Goal: Task Accomplishment & Management: Complete application form

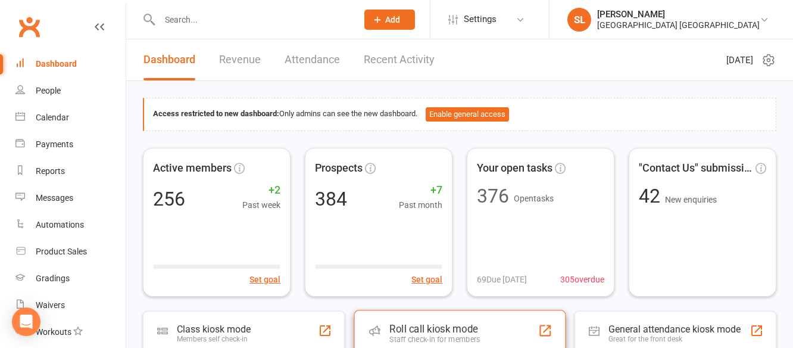
click at [412, 325] on div "Roll call kiosk mode" at bounding box center [435, 329] width 91 height 12
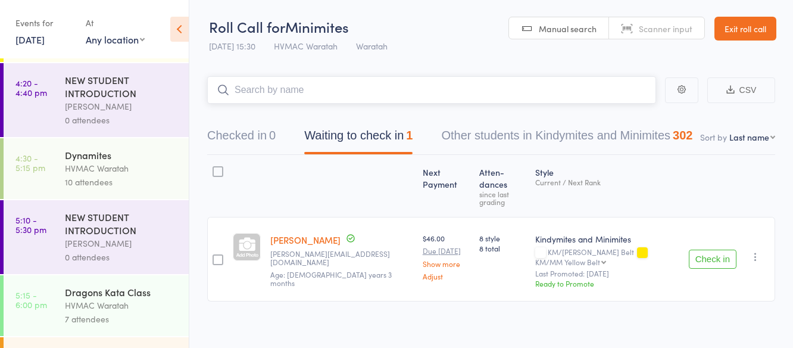
scroll to position [179, 0]
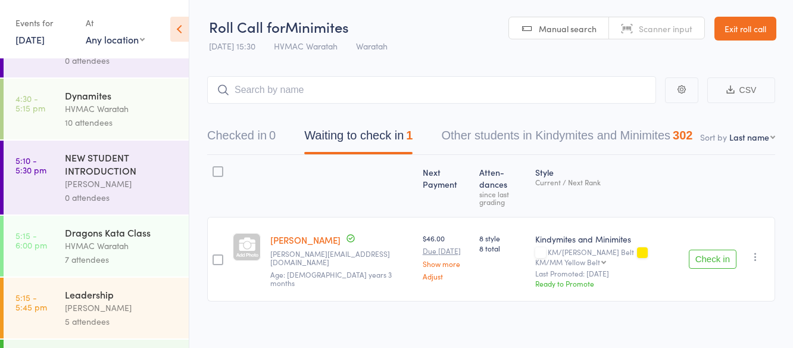
click at [37, 41] on link "14 Oct, 2025" at bounding box center [29, 39] width 29 height 13
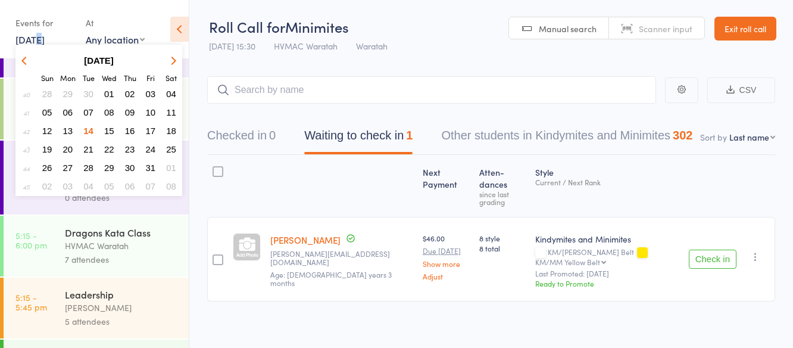
click at [172, 129] on span "18" at bounding box center [171, 131] width 10 height 10
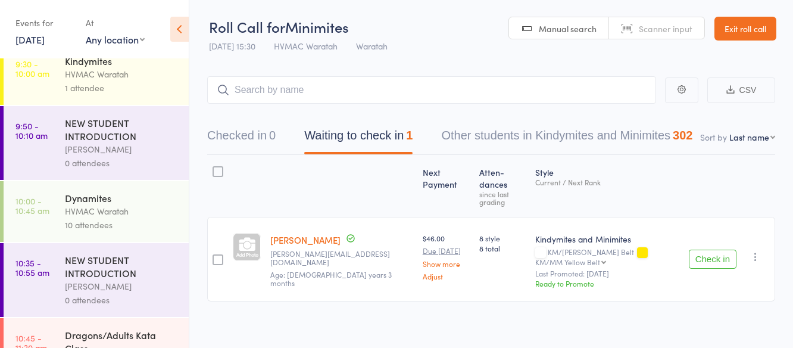
scroll to position [60, 0]
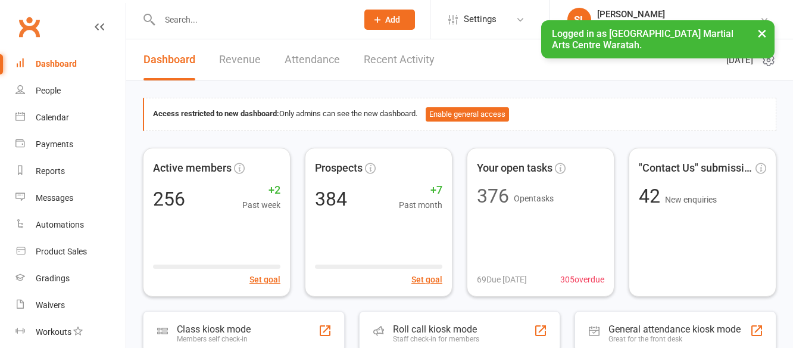
click at [400, 18] on span "Add" at bounding box center [392, 20] width 15 height 10
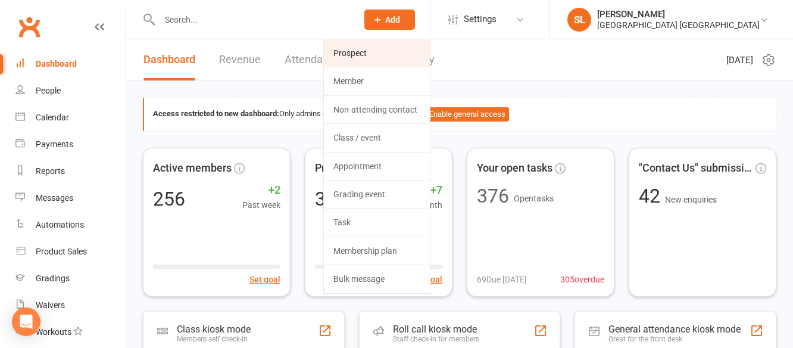
click at [362, 51] on link "Prospect" at bounding box center [377, 52] width 106 height 27
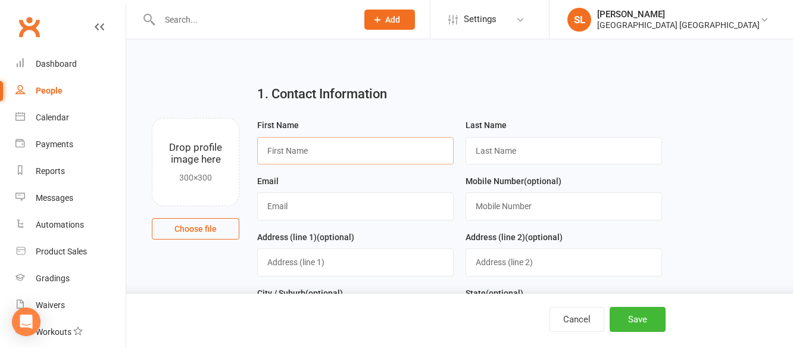
click at [337, 146] on input "text" at bounding box center [355, 150] width 197 height 27
type input "Max"
click at [532, 146] on input "text" at bounding box center [564, 150] width 197 height 27
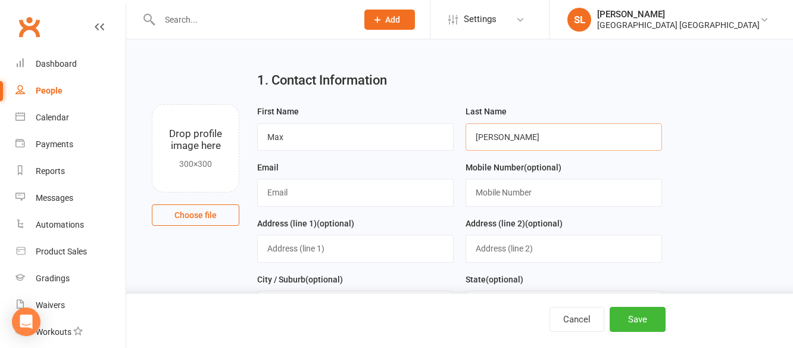
scroll to position [60, 0]
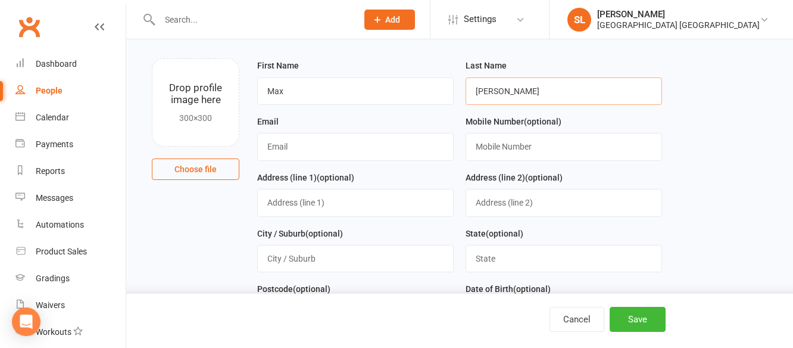
type input "Fodor"
click at [345, 150] on input "text" at bounding box center [355, 146] width 197 height 27
type input "[PERSON_NAME][EMAIL_ADDRESS][PERSON_NAME][DOMAIN_NAME]"
click at [641, 318] on button "Save" at bounding box center [638, 319] width 56 height 25
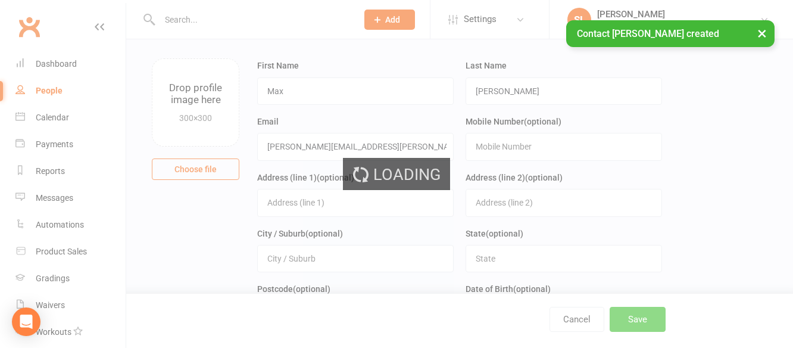
scroll to position [0, 0]
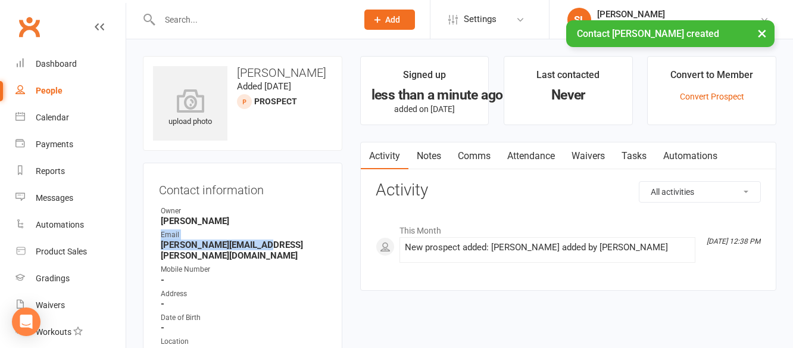
drag, startPoint x: 250, startPoint y: 244, endPoint x: 148, endPoint y: 240, distance: 102.5
click at [148, 240] on div "Contact information Owner Shalene Lowe Email josie.hall@live.com.au Mobile Numb…" at bounding box center [243, 294] width 200 height 262
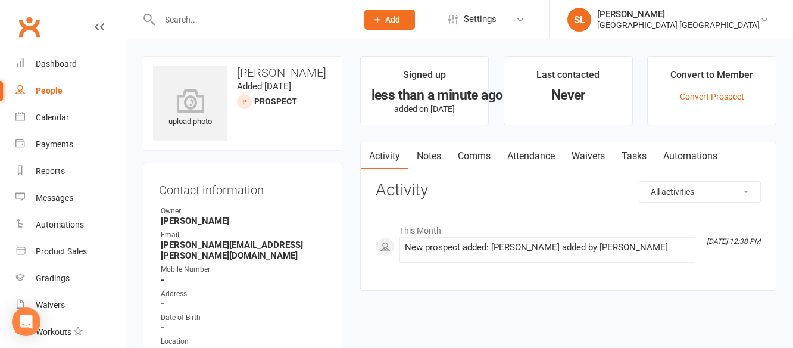
click at [234, 209] on div "Owner" at bounding box center [244, 211] width 166 height 11
click at [258, 243] on strong "[PERSON_NAME][EMAIL_ADDRESS][PERSON_NAME][DOMAIN_NAME]" at bounding box center [244, 249] width 166 height 21
click at [254, 242] on strong "[PERSON_NAME][EMAIL_ADDRESS][PERSON_NAME][DOMAIN_NAME]" at bounding box center [244, 249] width 166 height 21
drag, startPoint x: 251, startPoint y: 242, endPoint x: 155, endPoint y: 241, distance: 95.9
click at [157, 242] on div "Contact information Owner Shalene Lowe Email josie.hall@live.com.au Mobile Numb…" at bounding box center [243, 294] width 200 height 262
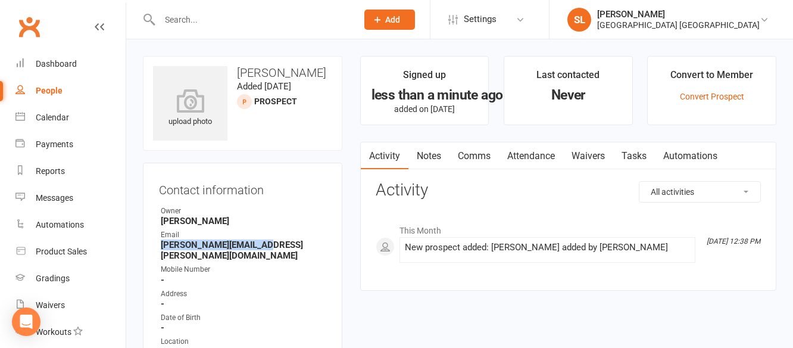
copy strong "[PERSON_NAME][EMAIL_ADDRESS][PERSON_NAME][DOMAIN_NAME]"
click at [393, 19] on button "Add" at bounding box center [390, 20] width 51 height 20
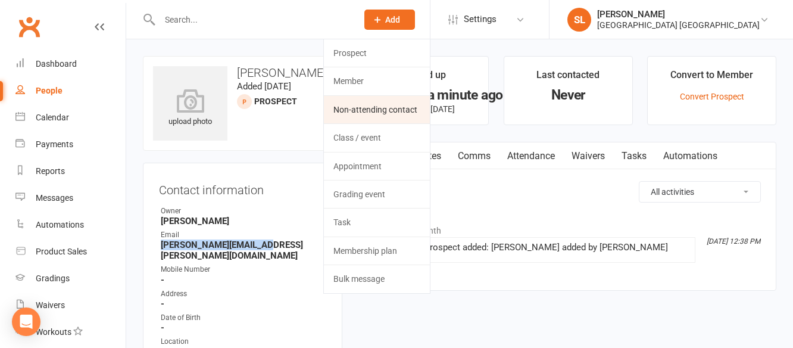
click at [387, 107] on link "Non-attending contact" at bounding box center [377, 109] width 106 height 27
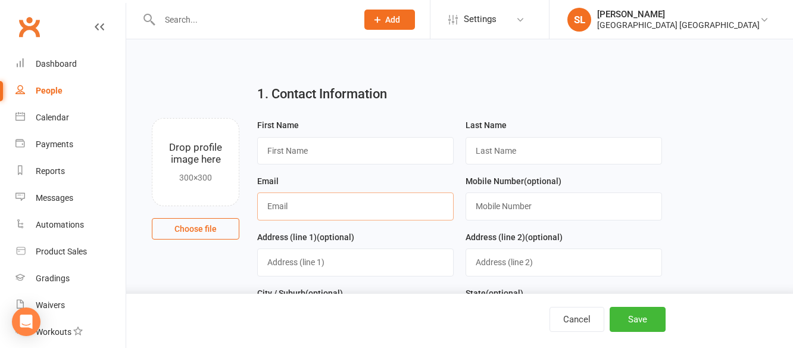
click at [276, 205] on input "text" at bounding box center [355, 205] width 197 height 27
paste input "[PERSON_NAME][EMAIL_ADDRESS][PERSON_NAME][DOMAIN_NAME]"
type input "[PERSON_NAME][EMAIL_ADDRESS][PERSON_NAME][DOMAIN_NAME]"
click at [285, 144] on input "text" at bounding box center [355, 150] width 197 height 27
type input "Josie"
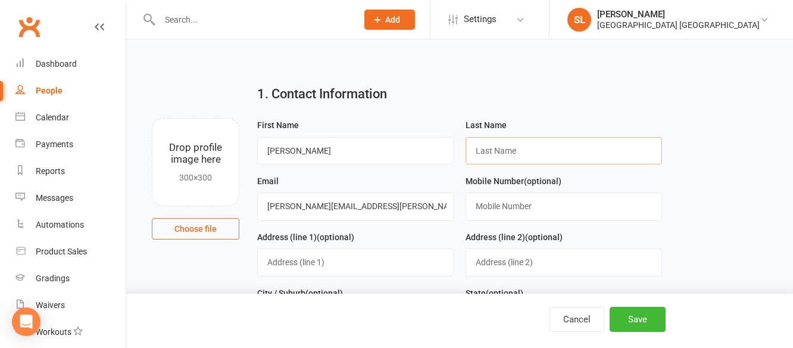
click at [497, 151] on input "text" at bounding box center [564, 150] width 197 height 27
type input "Fodor"
click at [632, 321] on button "Save" at bounding box center [638, 319] width 56 height 25
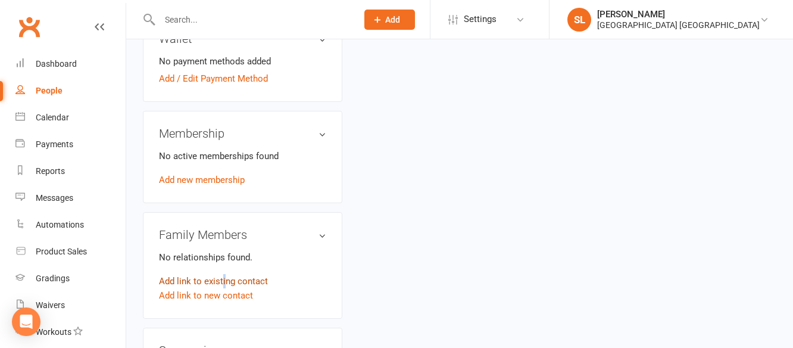
click at [224, 274] on link "Add link to existing contact" at bounding box center [213, 281] width 109 height 14
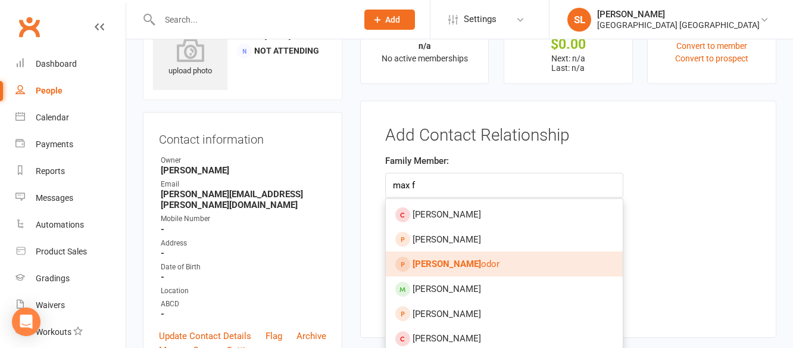
type input "max f"
click at [441, 267] on span "Max F odor" at bounding box center [456, 264] width 87 height 11
type input "[PERSON_NAME]"
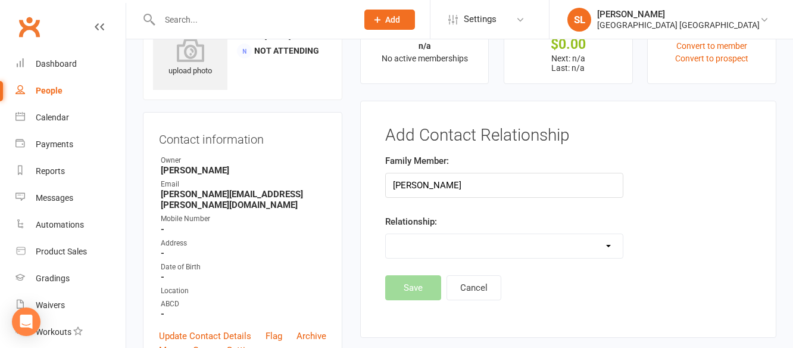
click at [416, 241] on select "Parent / Guardian Child Sibling (parent not in system) Spouse / Partner Cousin …" at bounding box center [504, 246] width 237 height 24
select select "1"
click at [386, 234] on select "Parent / Guardian Child Sibling (parent not in system) Spouse / Partner Cousin …" at bounding box center [504, 246] width 237 height 24
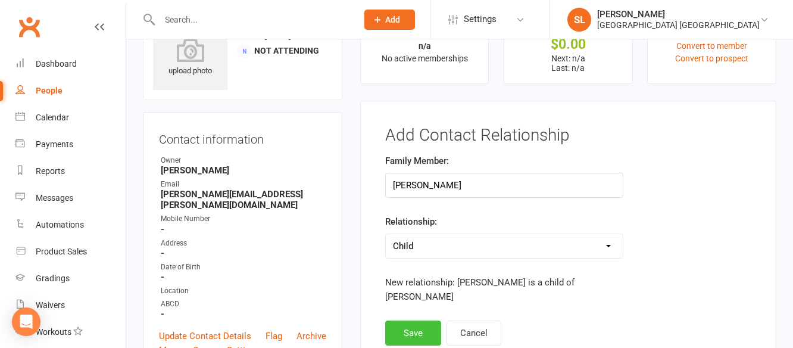
click at [416, 321] on button "Save" at bounding box center [413, 332] width 56 height 25
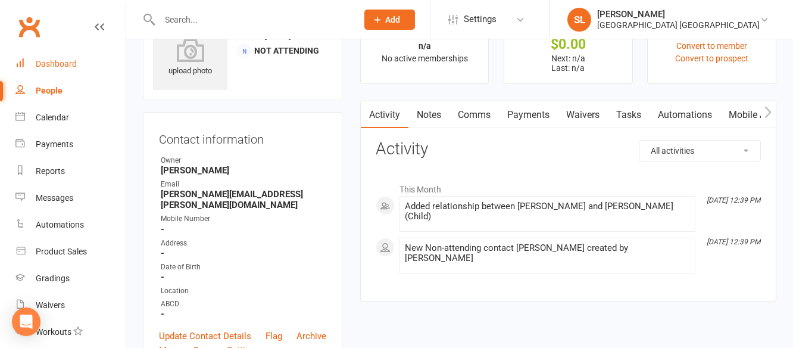
click at [60, 61] on div "Dashboard" at bounding box center [56, 64] width 41 height 10
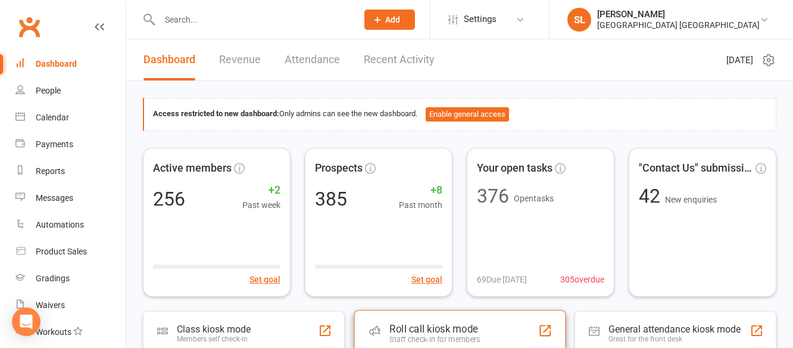
click at [435, 337] on div "Staff check-in for members" at bounding box center [435, 339] width 91 height 9
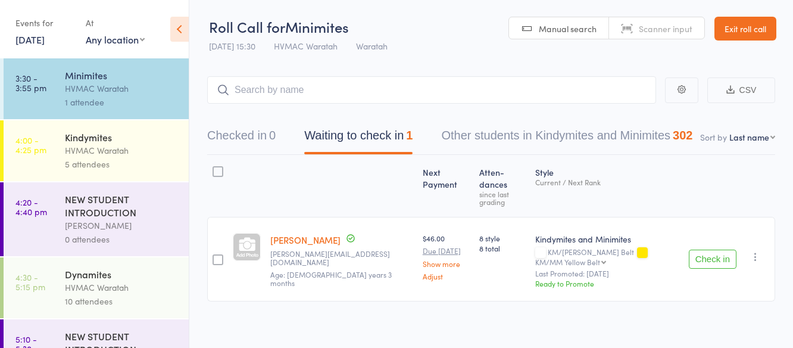
click at [110, 204] on div "NEW STUDENT INTRODUCTION" at bounding box center [122, 205] width 114 height 26
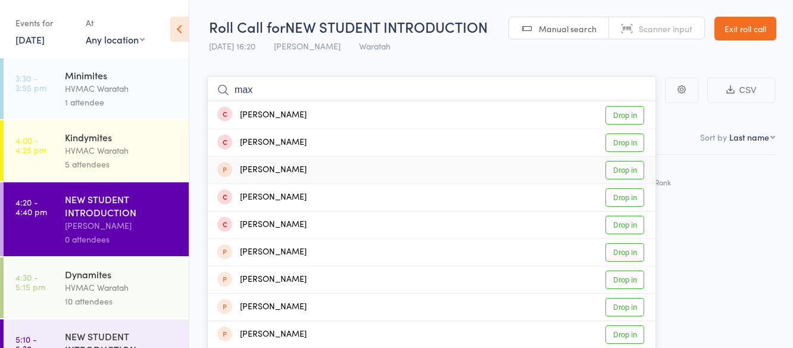
type input "max"
click at [630, 170] on link "Drop in" at bounding box center [625, 170] width 39 height 18
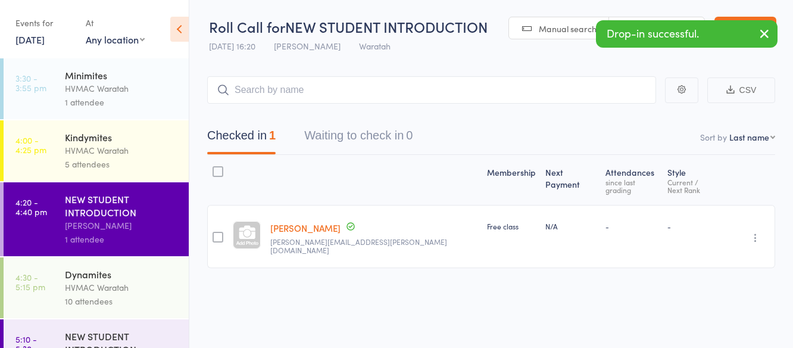
click at [765, 33] on icon "button" at bounding box center [765, 33] width 14 height 15
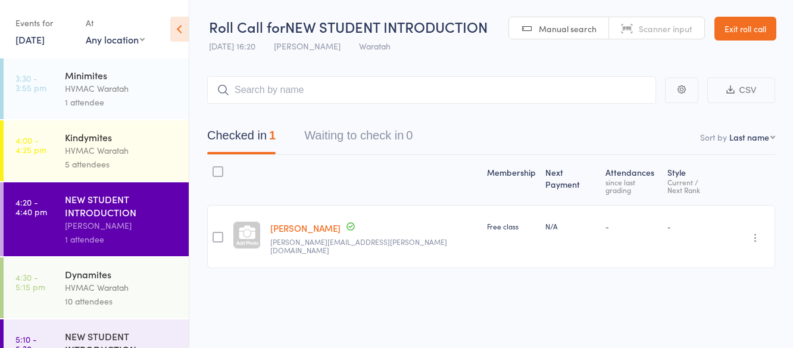
click at [763, 30] on link "Exit roll call" at bounding box center [746, 29] width 62 height 24
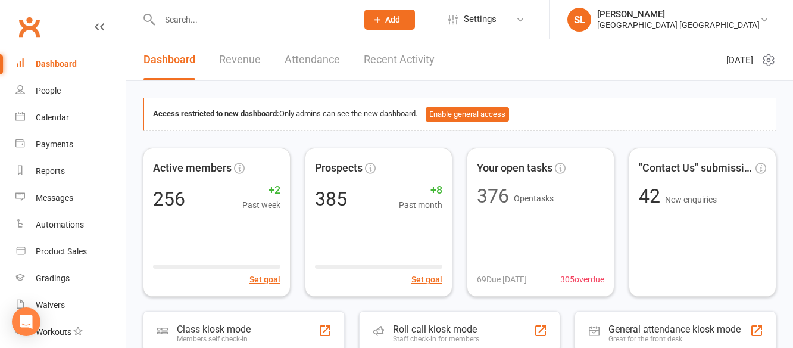
click at [244, 17] on input "text" at bounding box center [252, 19] width 193 height 17
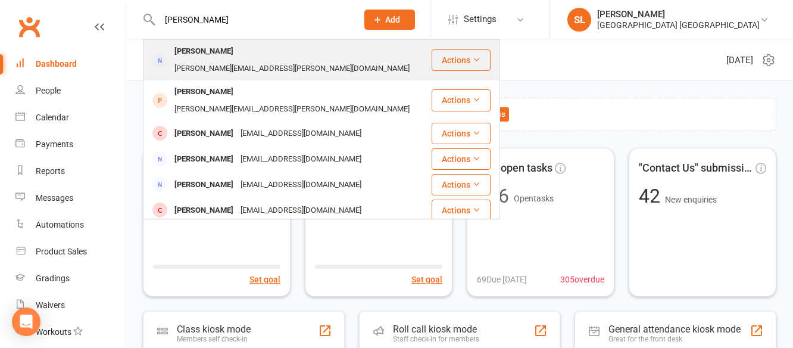
type input "[PERSON_NAME]"
click at [213, 50] on div "[PERSON_NAME]" at bounding box center [204, 51] width 66 height 17
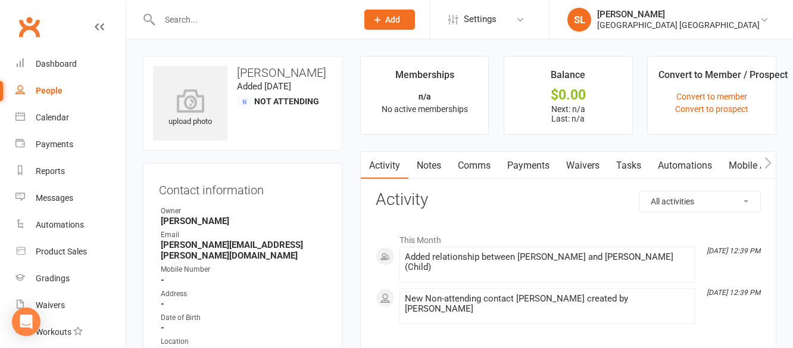
click at [583, 164] on link "Waivers" at bounding box center [583, 165] width 50 height 27
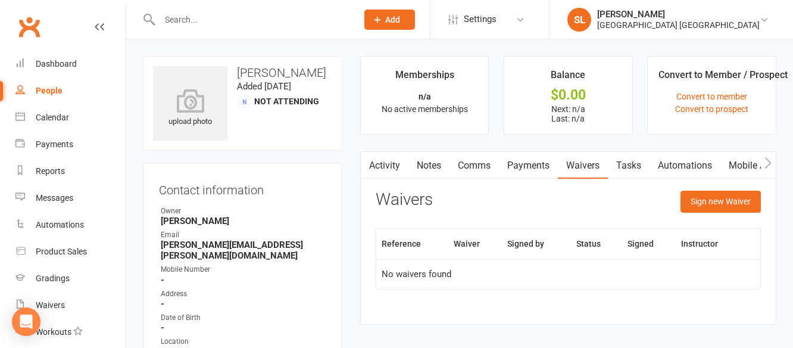
scroll to position [60, 0]
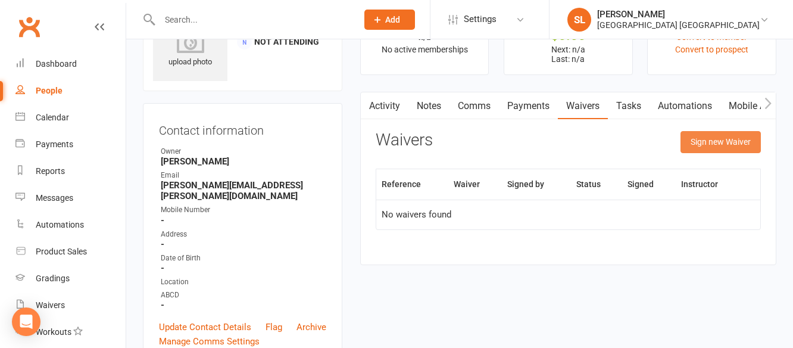
click at [715, 141] on button "Sign new Waiver" at bounding box center [721, 141] width 80 height 21
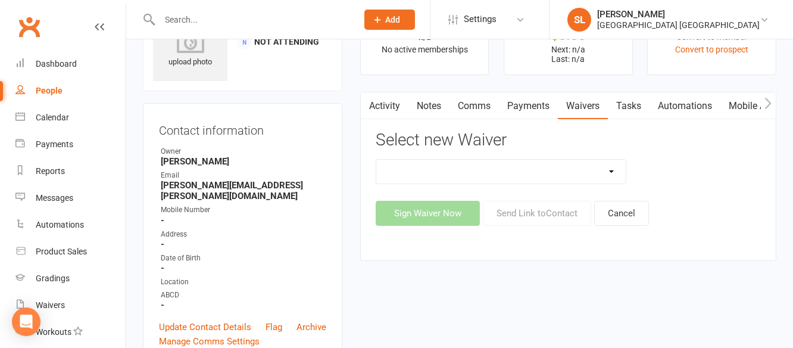
click at [541, 177] on select "Cancellation Form Membership Form Membership Form Family Membership Form Fight …" at bounding box center [501, 172] width 250 height 24
select select "5560"
click at [376, 160] on select "Cancellation Form Membership Form Membership Form Family Membership Form Fight …" at bounding box center [501, 172] width 250 height 24
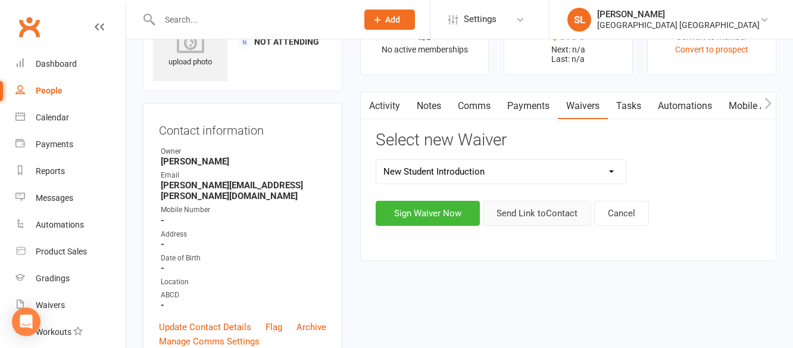
click at [528, 213] on button "Send Link to Contact" at bounding box center [537, 213] width 108 height 25
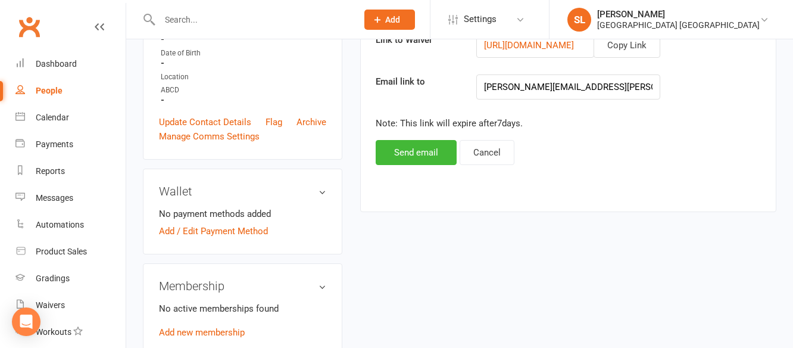
scroll to position [298, 0]
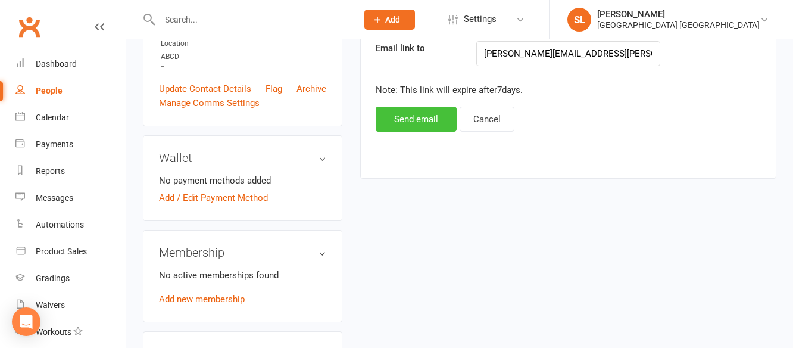
click at [429, 123] on button "Send email" at bounding box center [416, 119] width 81 height 25
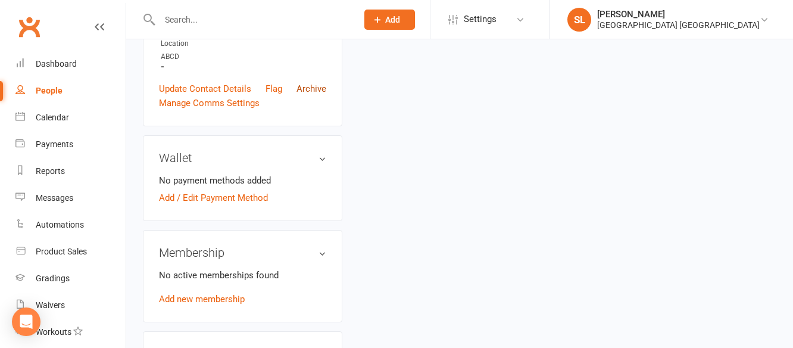
scroll to position [0, 0]
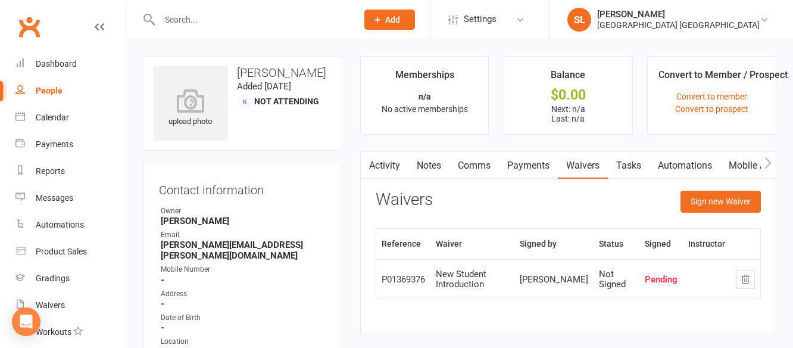
click at [385, 164] on link "Activity" at bounding box center [385, 165] width 48 height 27
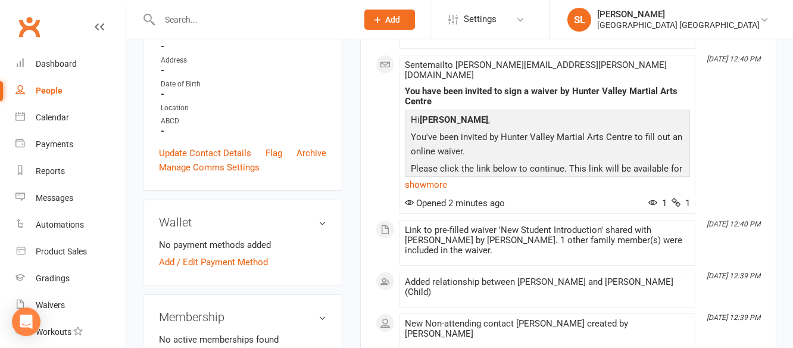
scroll to position [238, 0]
